Goal: Communication & Community: Answer question/provide support

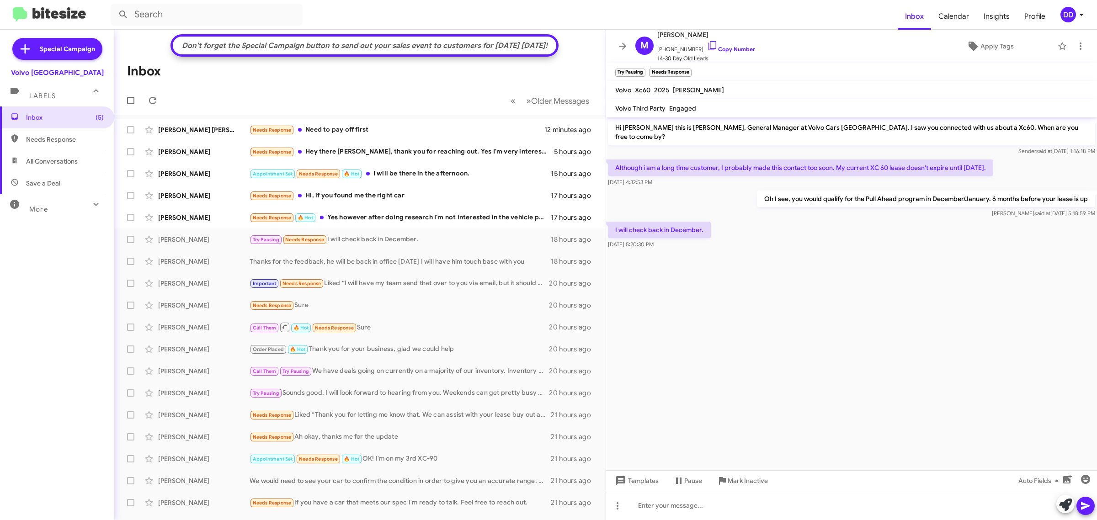
click at [737, 333] on cdk-virtual-scroll-viewport "Hi Martin this is David Dupart, General Manager at Volvo Cars Palo Alto. I saw …" at bounding box center [851, 293] width 491 height 353
click at [926, 286] on cdk-virtual-scroll-viewport "Hi Martin this is David Dupart, General Manager at Volvo Cars Palo Alto. I saw …" at bounding box center [851, 293] width 491 height 353
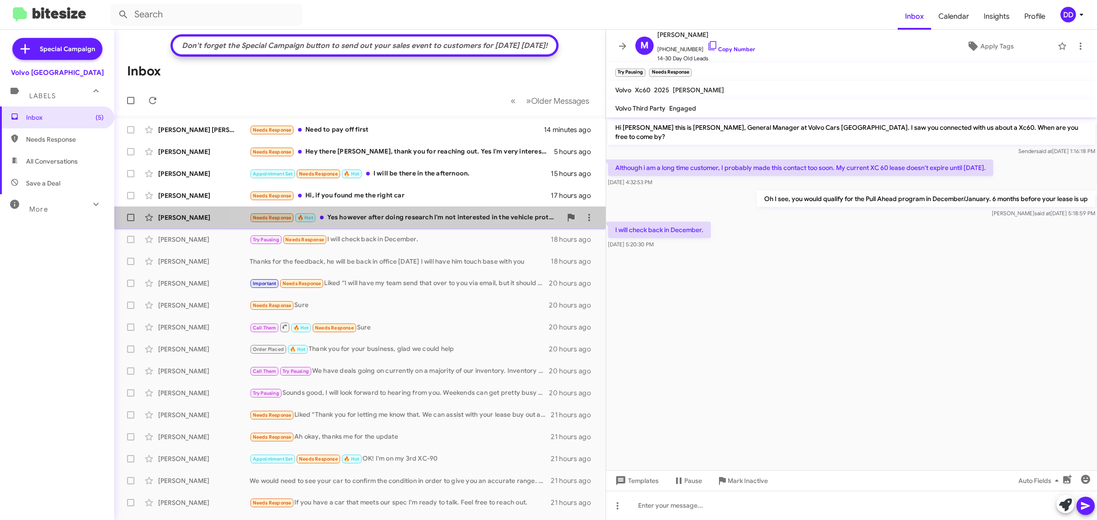
click at [382, 218] on div "Needs Response 🔥 Hot Yes however after doing research I'm not interested in the…" at bounding box center [405, 217] width 312 height 11
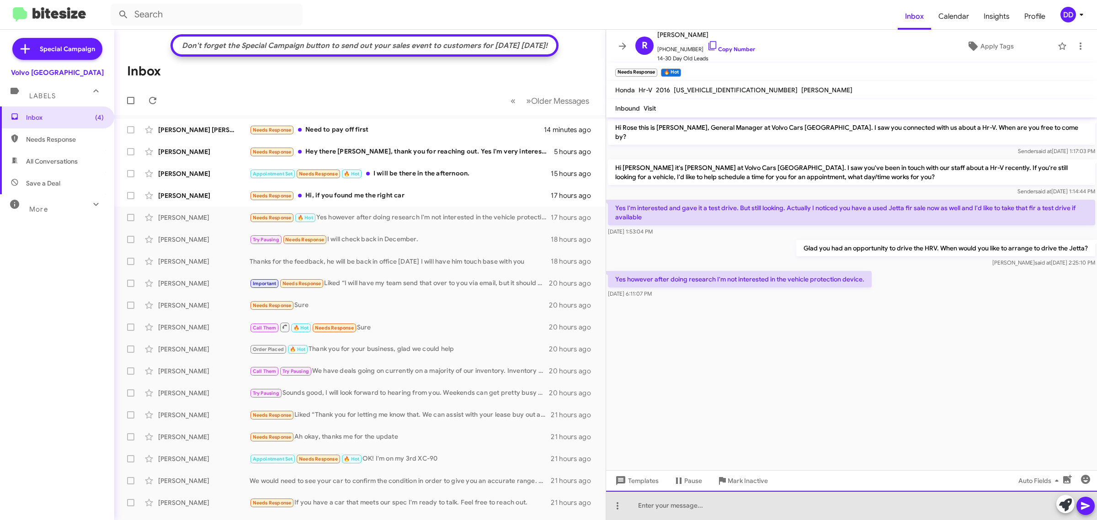
click at [708, 501] on div at bounding box center [851, 505] width 491 height 29
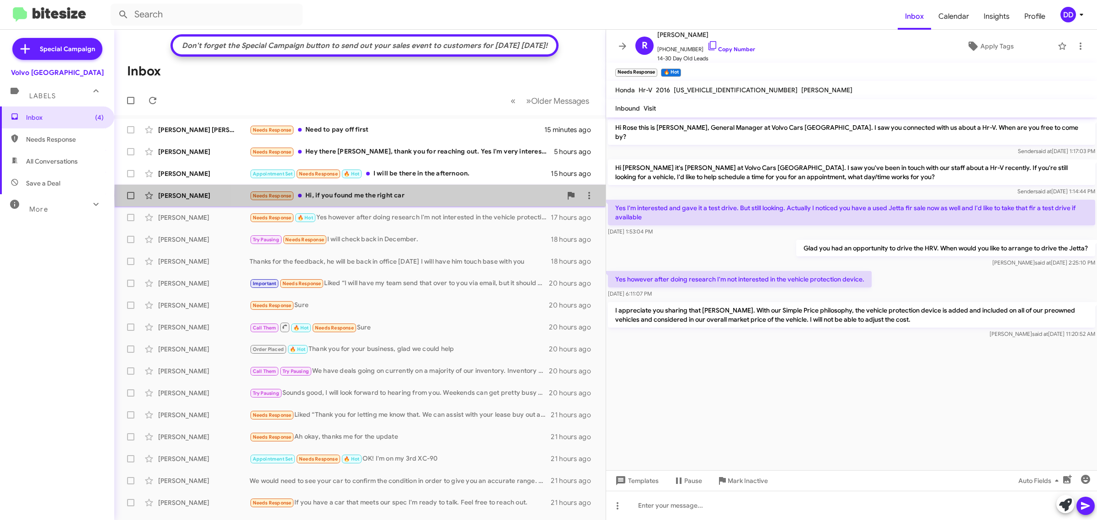
click at [425, 196] on div "Needs Response Hi, if you found me the right car" at bounding box center [405, 196] width 312 height 11
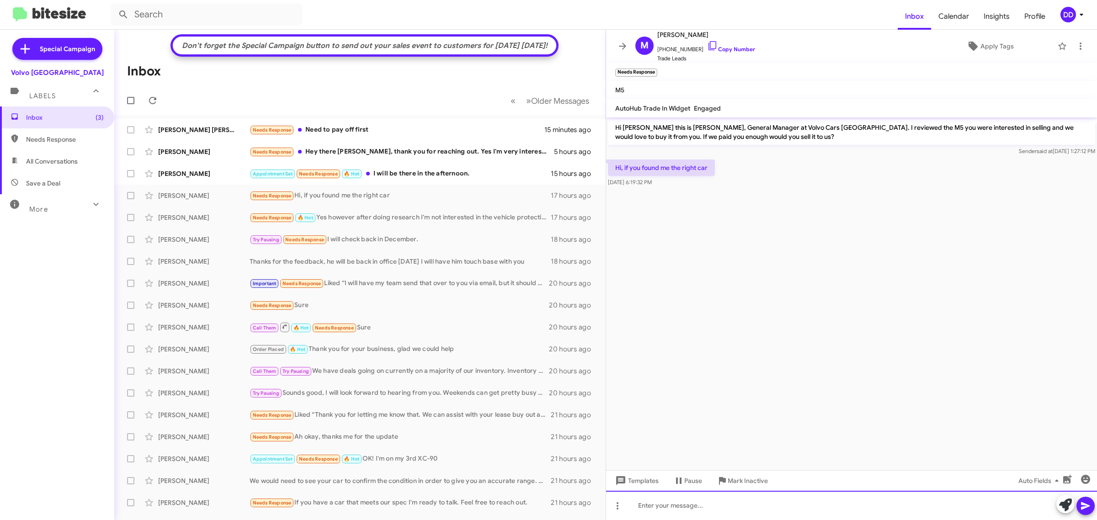
click at [776, 510] on div at bounding box center [851, 505] width 491 height 29
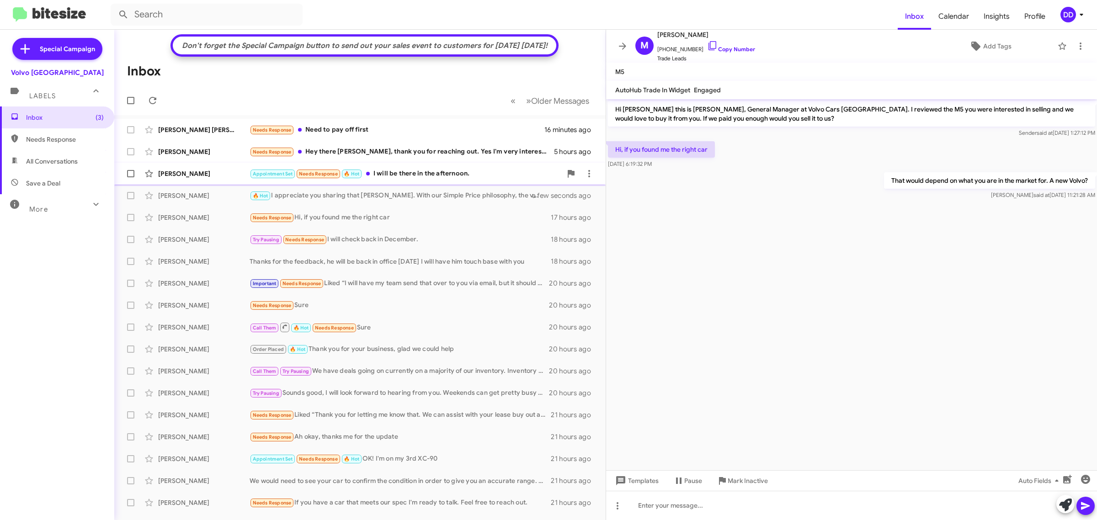
click at [432, 178] on div "Appointment Set Needs Response 🔥 Hot I will be there in the afternoon." at bounding box center [405, 174] width 312 height 11
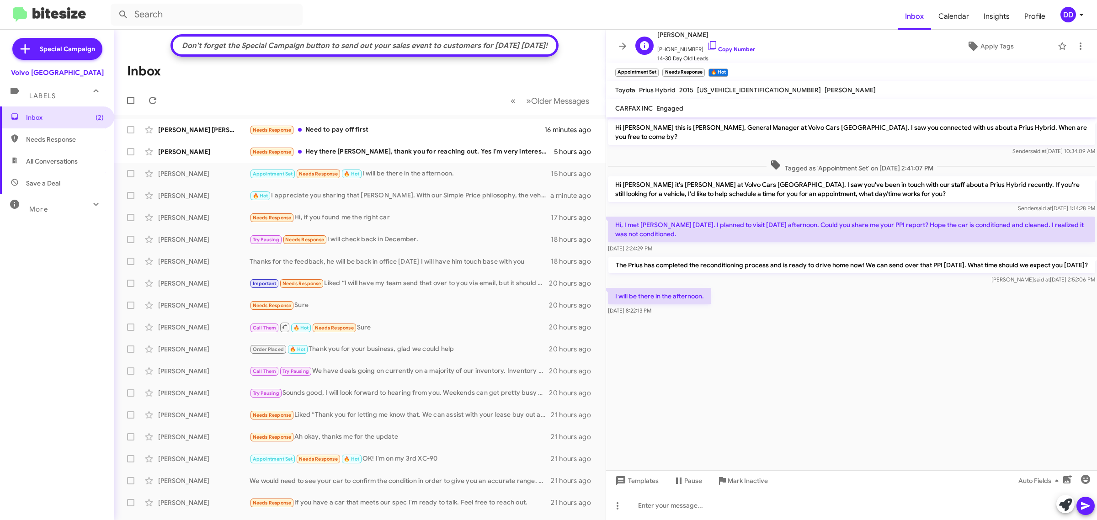
click at [732, 46] on span "+16696490535 Copy Number" at bounding box center [706, 47] width 98 height 14
click at [723, 49] on link "Copy Number" at bounding box center [731, 49] width 48 height 7
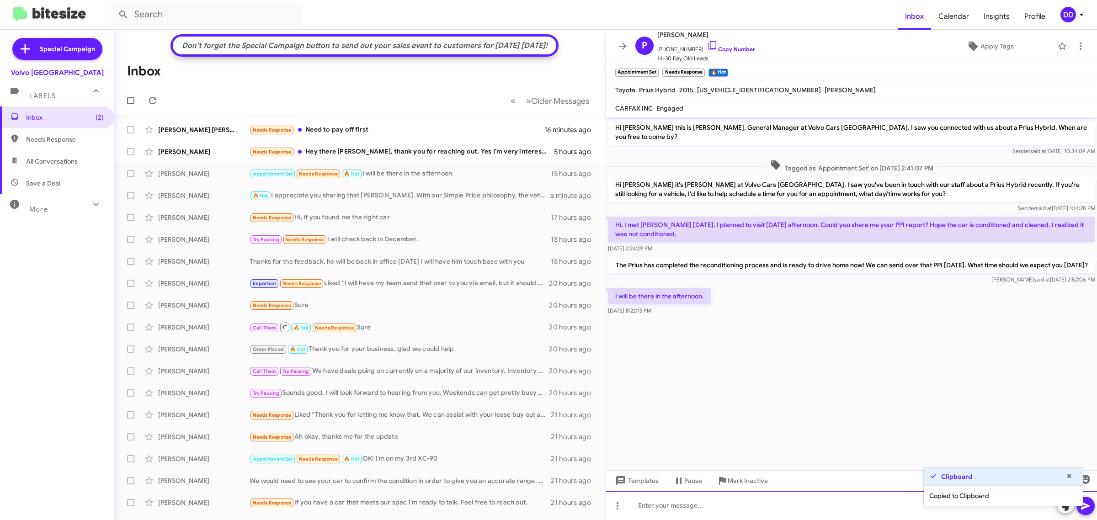
click at [747, 503] on div at bounding box center [851, 505] width 491 height 29
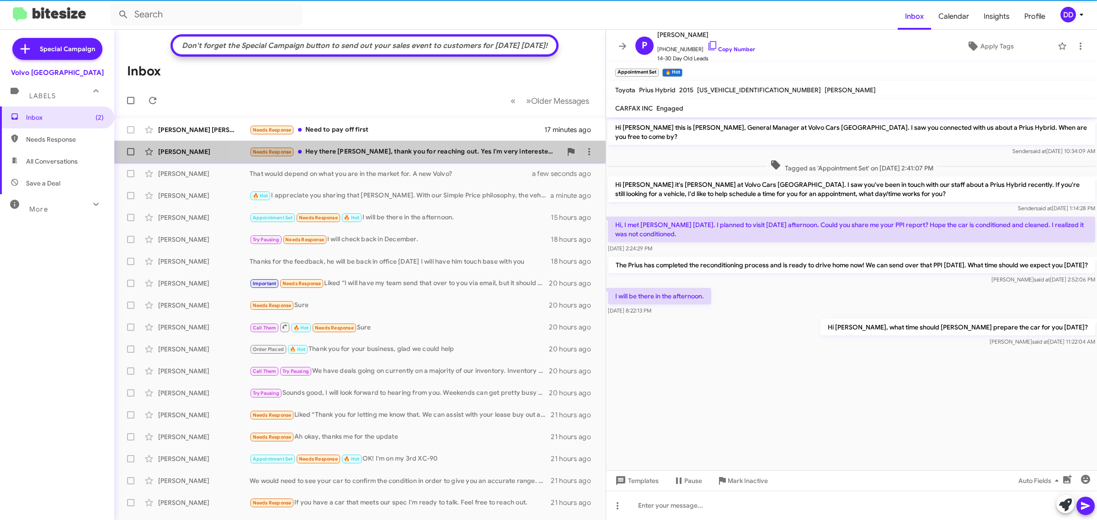
click at [387, 156] on div "Needs Response Hey there David, thank you for reaching out. Yes I'm very intere…" at bounding box center [405, 152] width 312 height 11
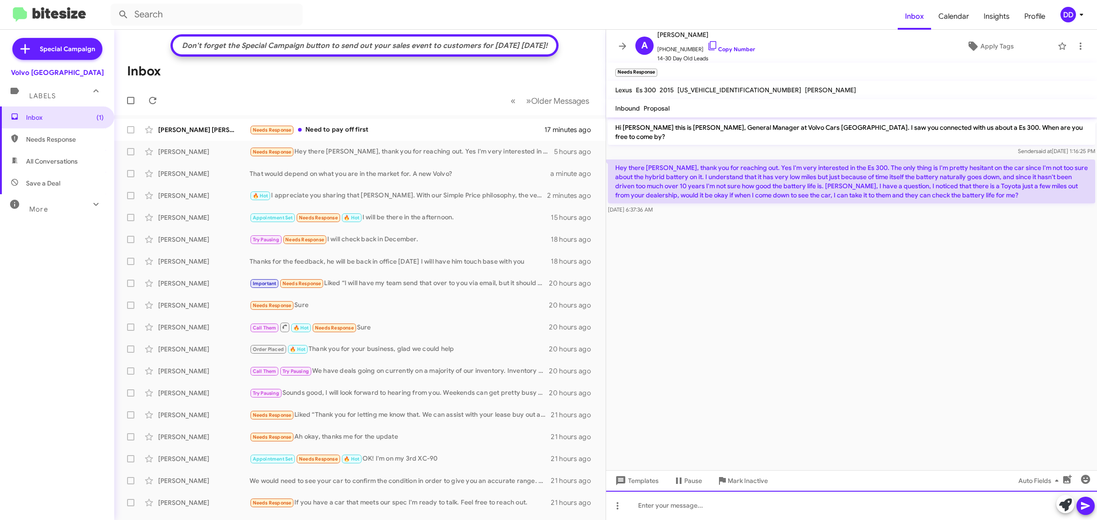
click at [764, 504] on div at bounding box center [851, 505] width 491 height 29
